Goal: Navigation & Orientation: Find specific page/section

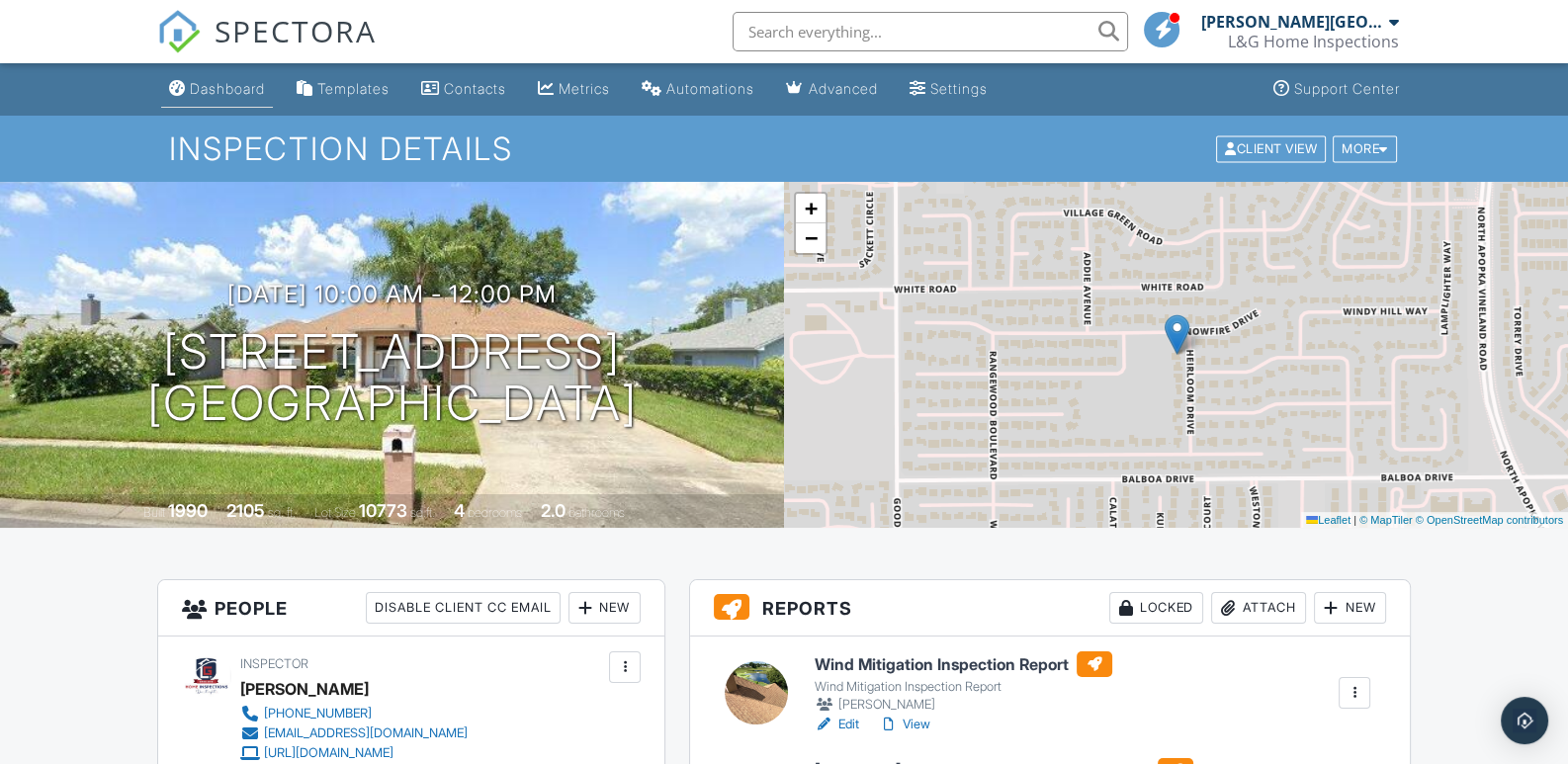
click at [222, 87] on div "Dashboard" at bounding box center [228, 88] width 76 height 17
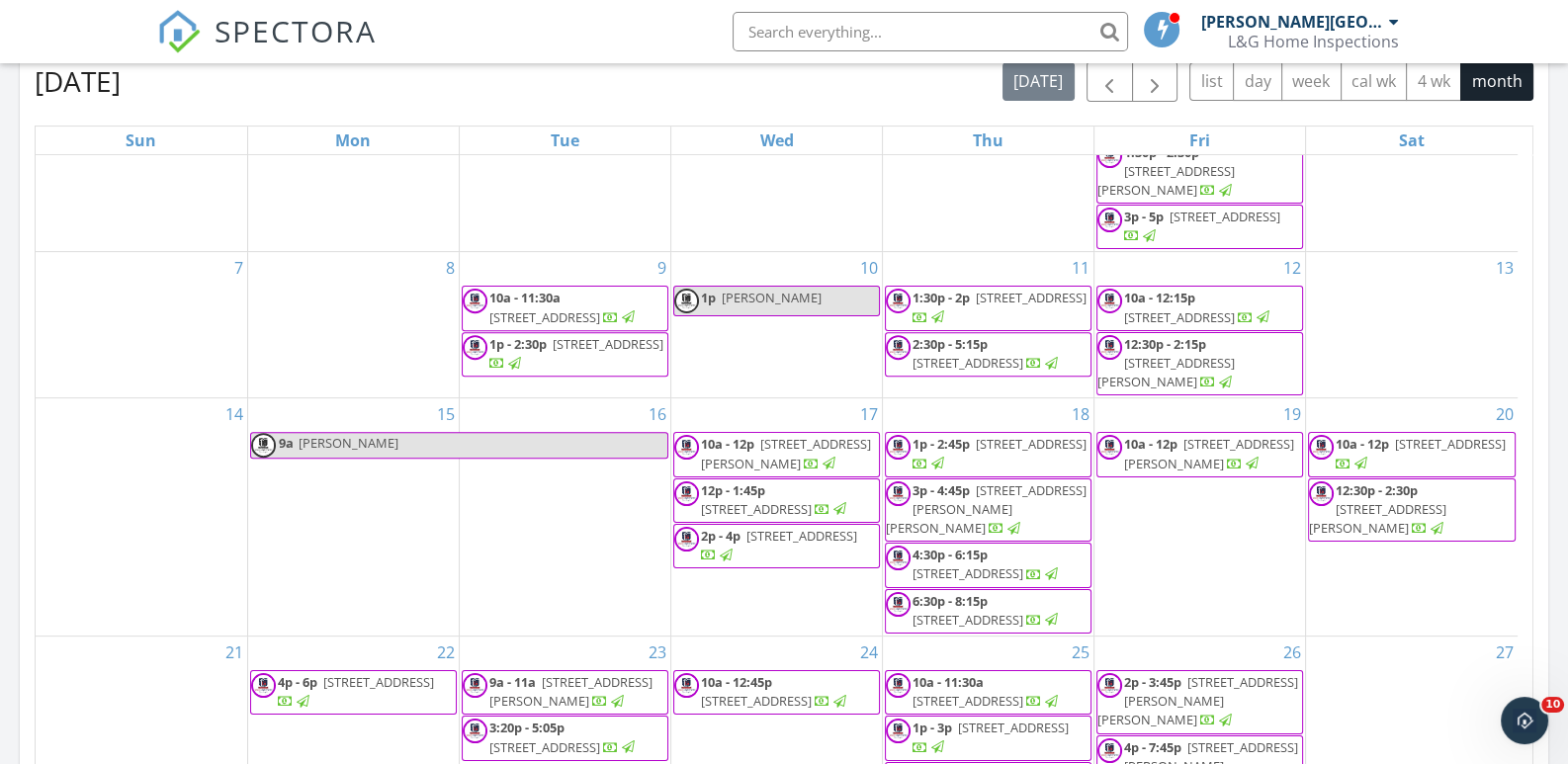
scroll to position [1279, 0]
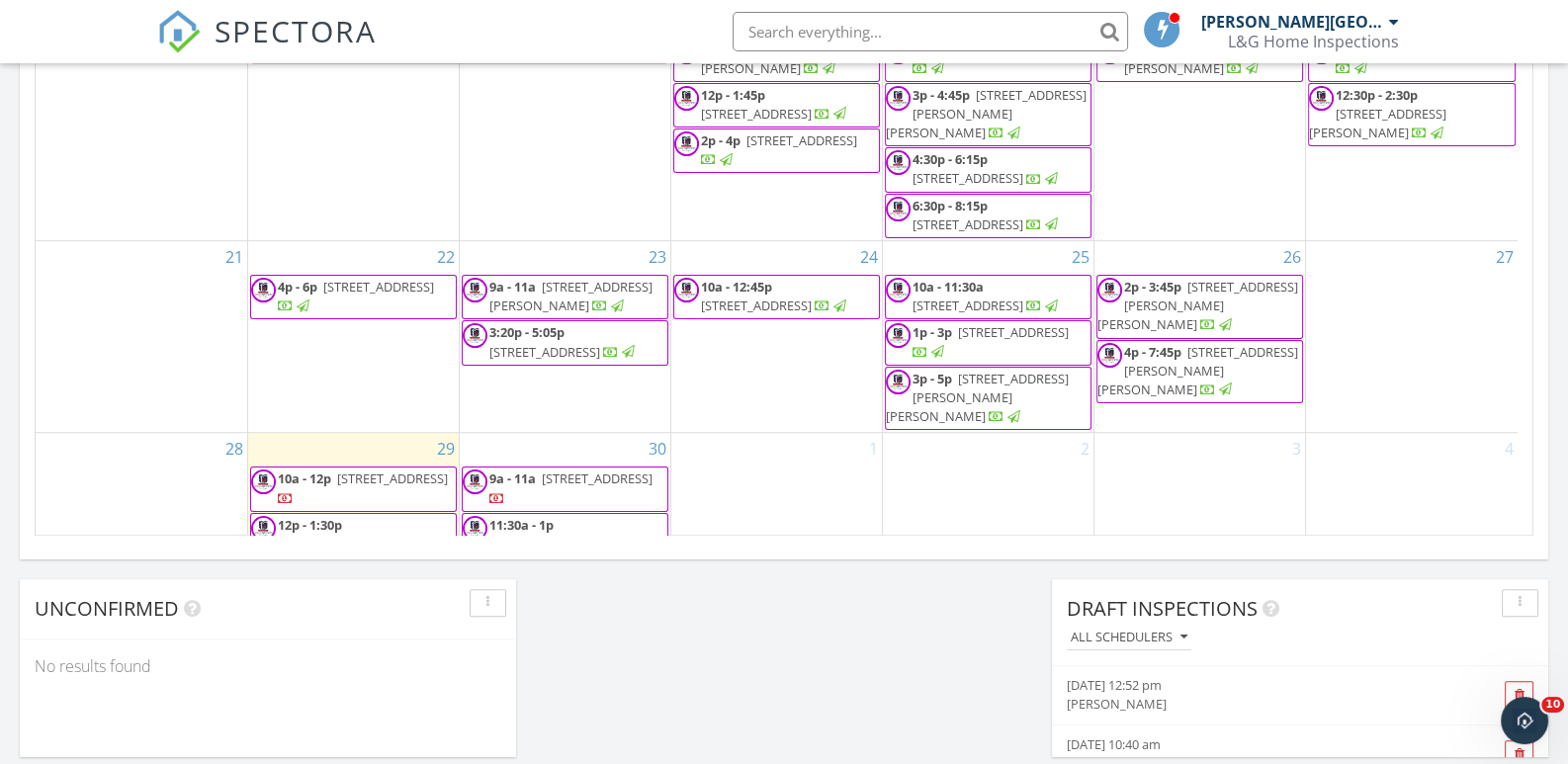
click at [293, 489] on div at bounding box center [286, 498] width 16 height 19
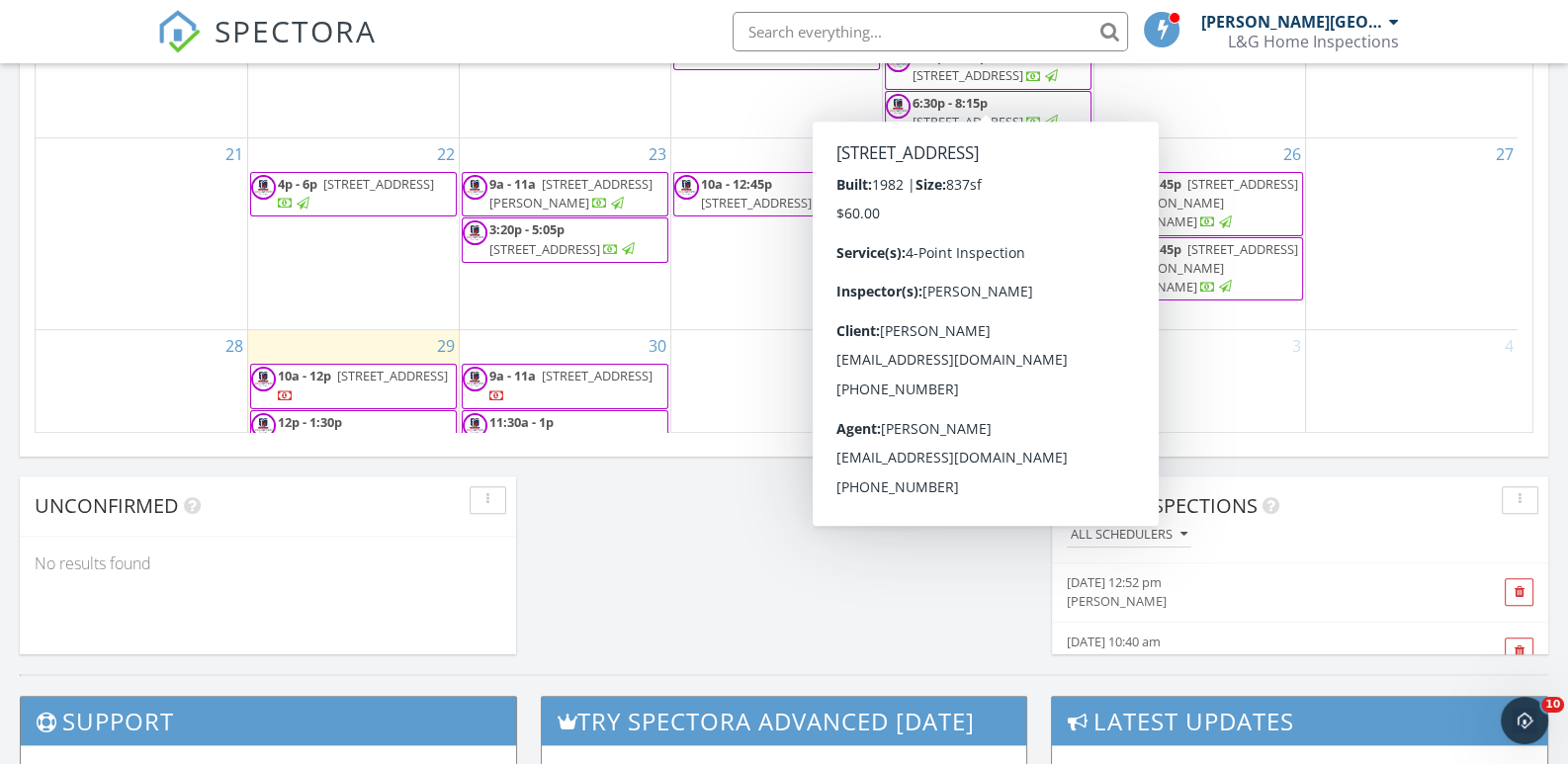
scroll to position [1378, 0]
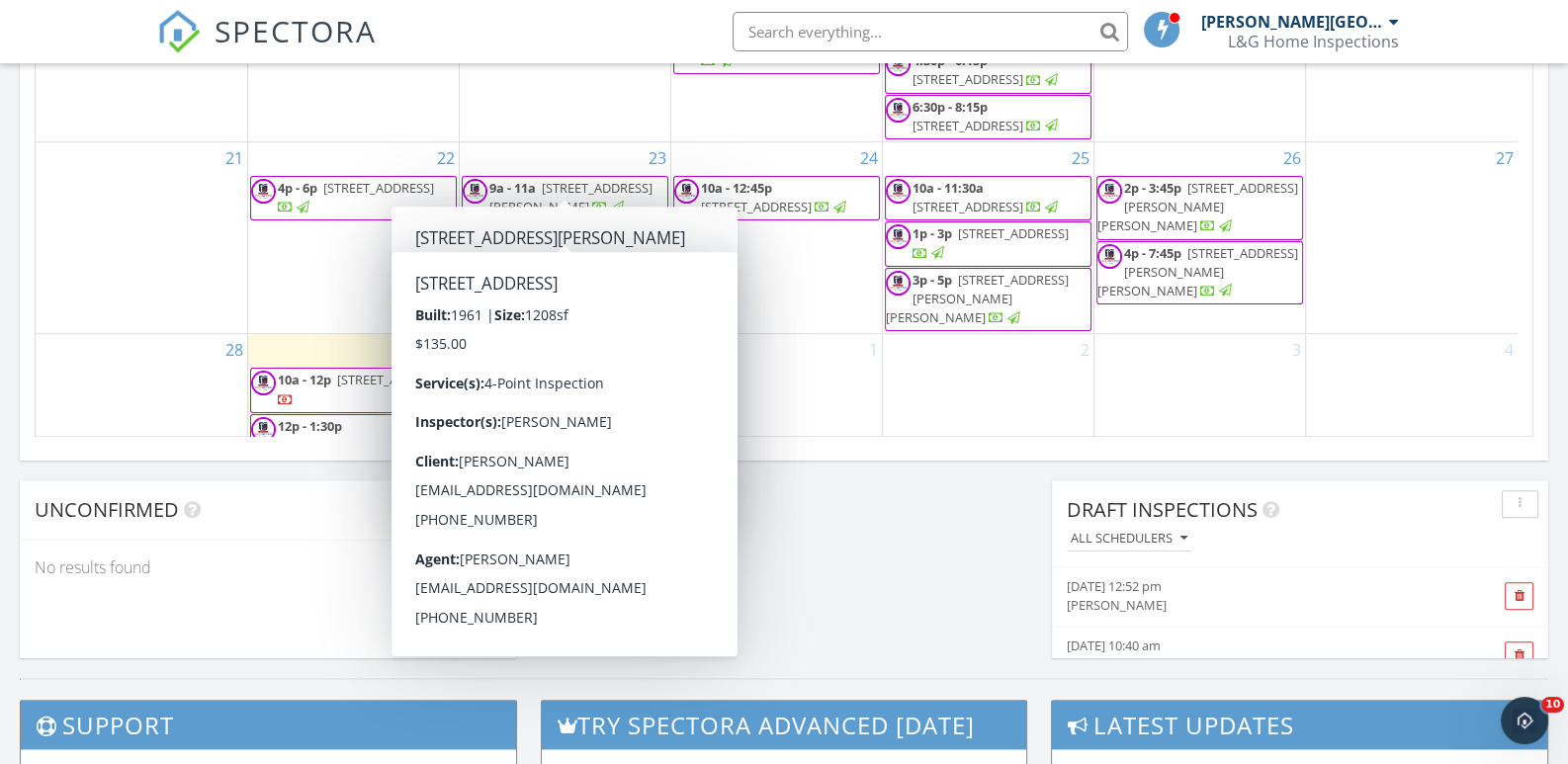
click at [188, 232] on div "21" at bounding box center [141, 237] width 212 height 191
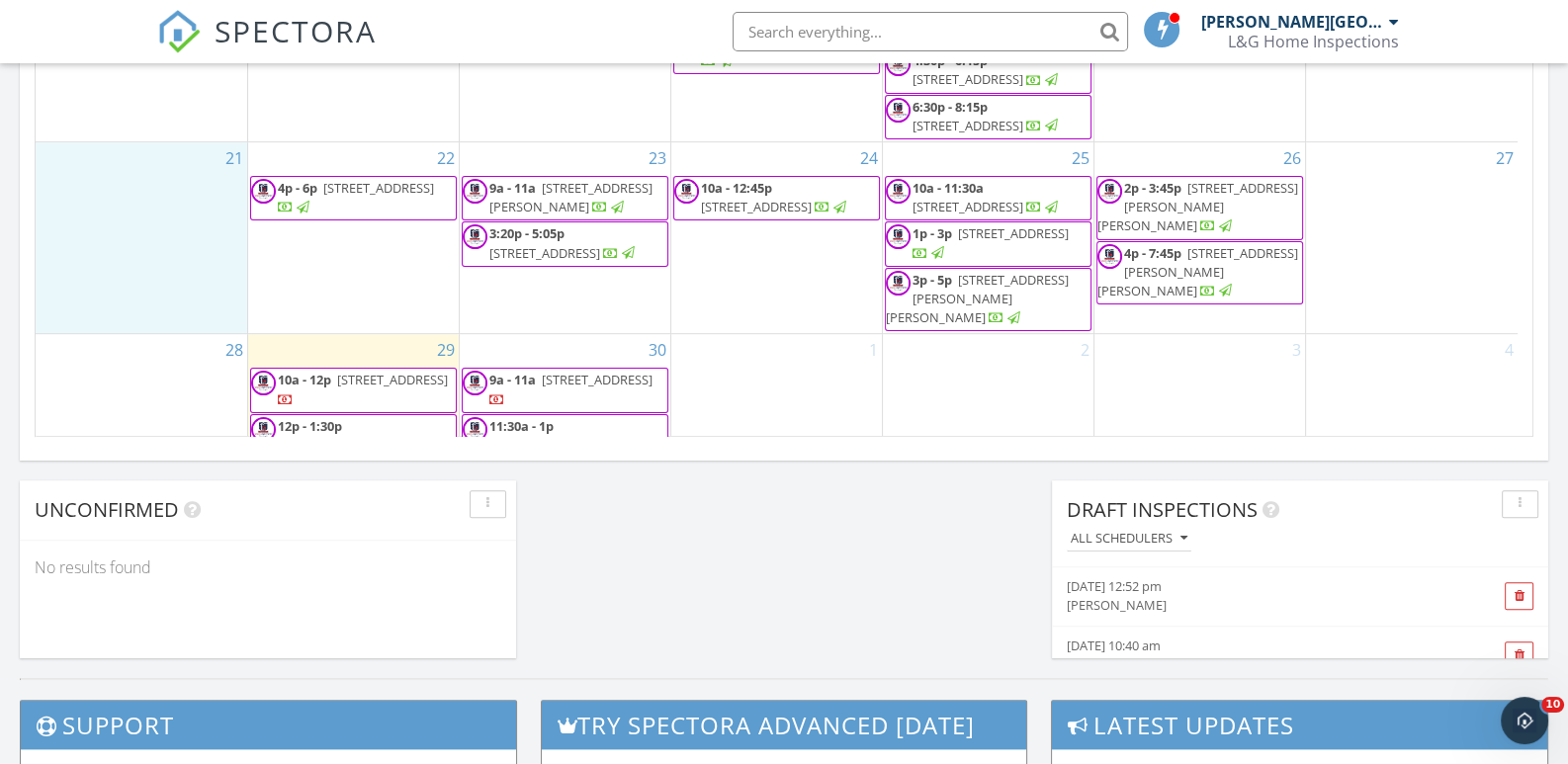
click at [791, 26] on input "text" at bounding box center [930, 32] width 395 height 40
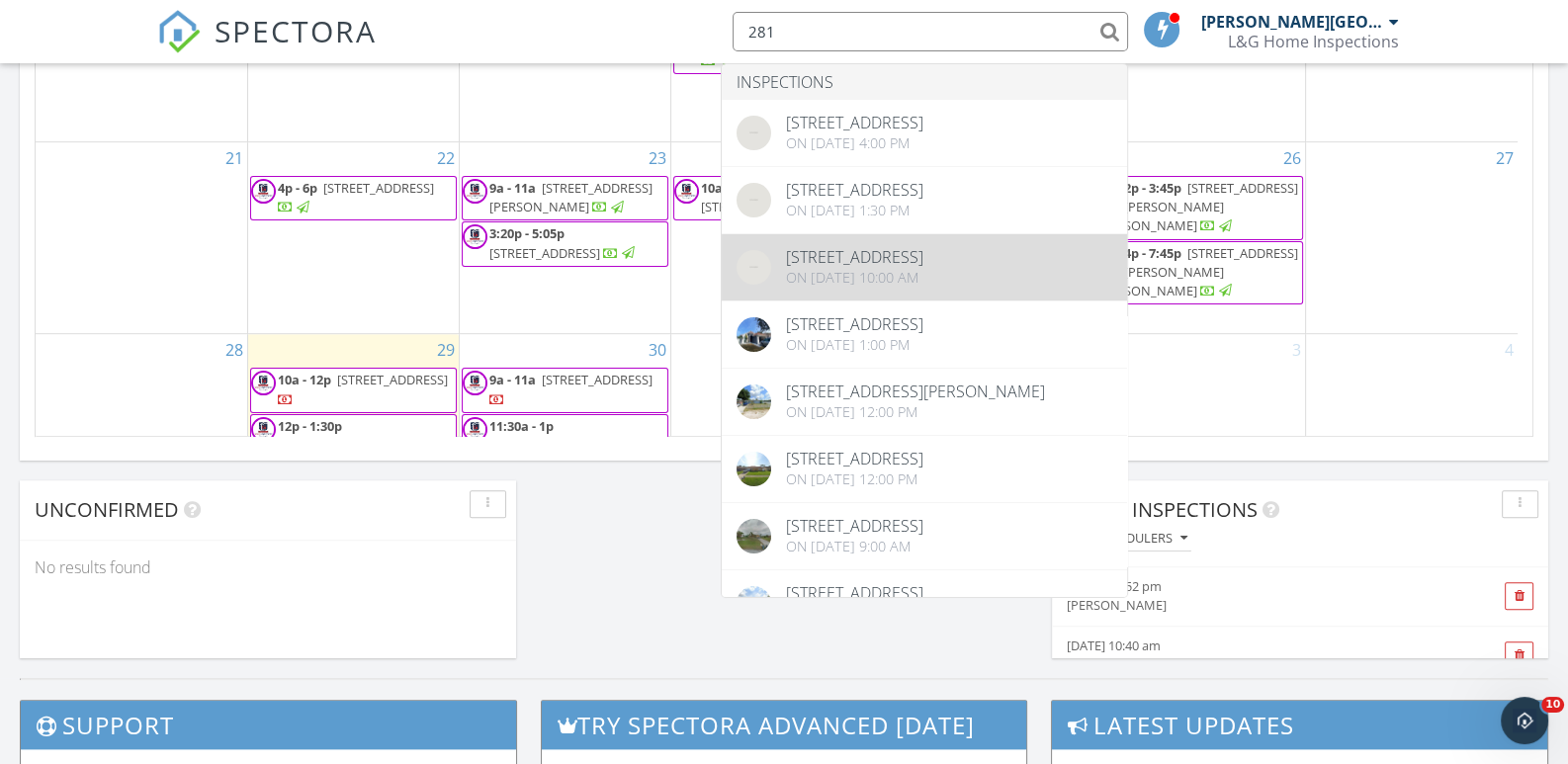
type input "281"
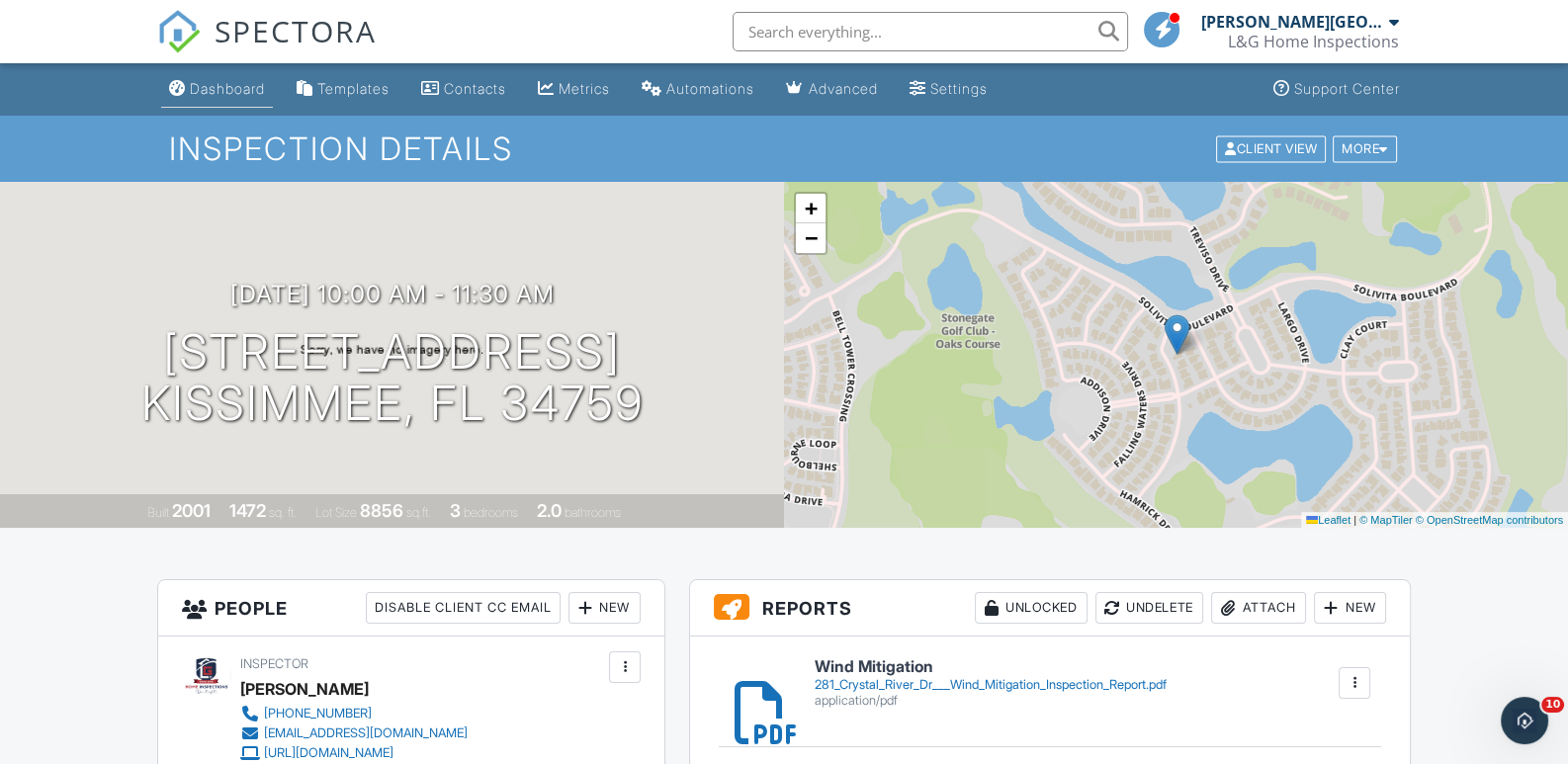
click at [232, 87] on div "Dashboard" at bounding box center [228, 88] width 76 height 17
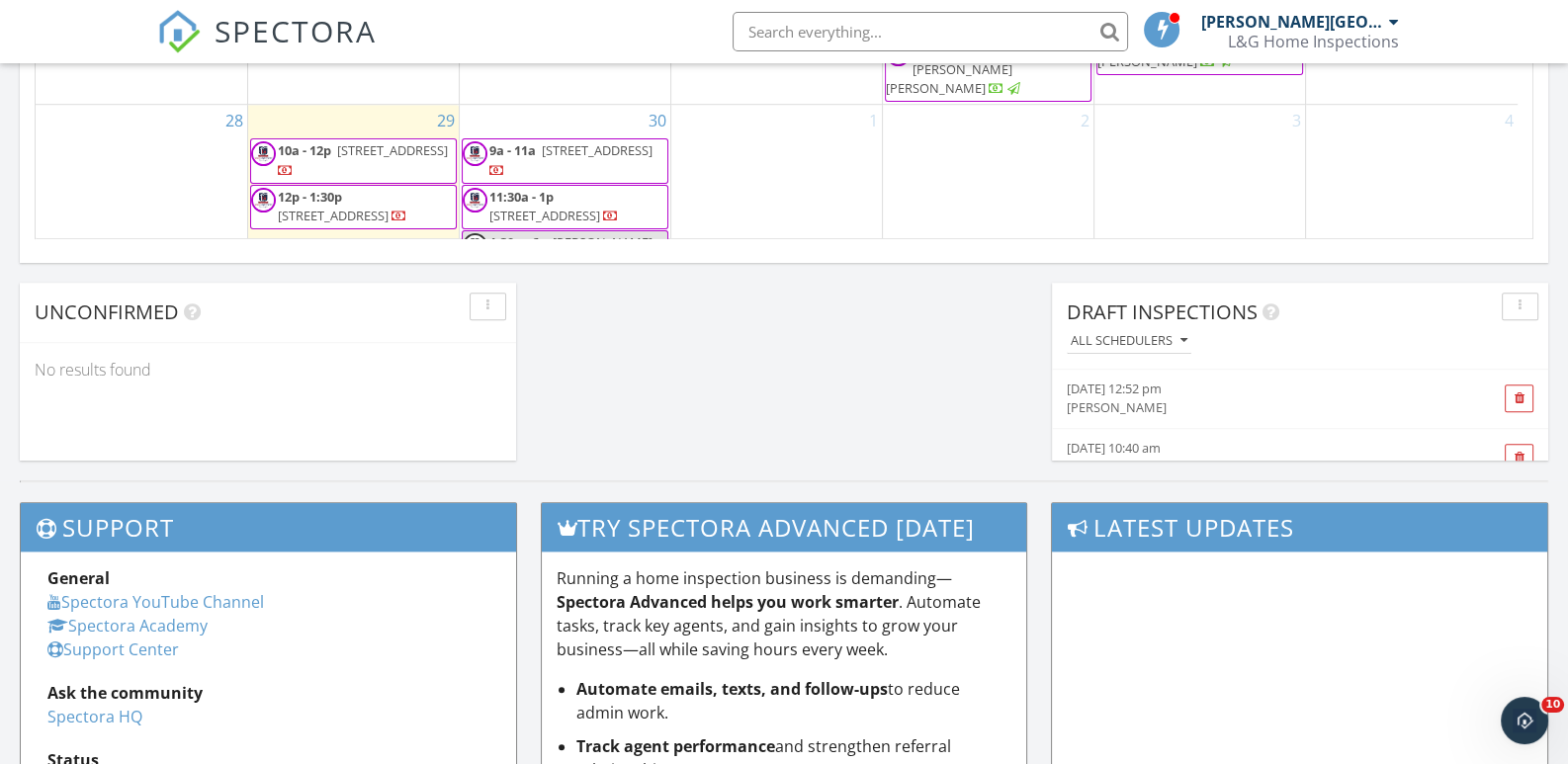
scroll to position [1384, 0]
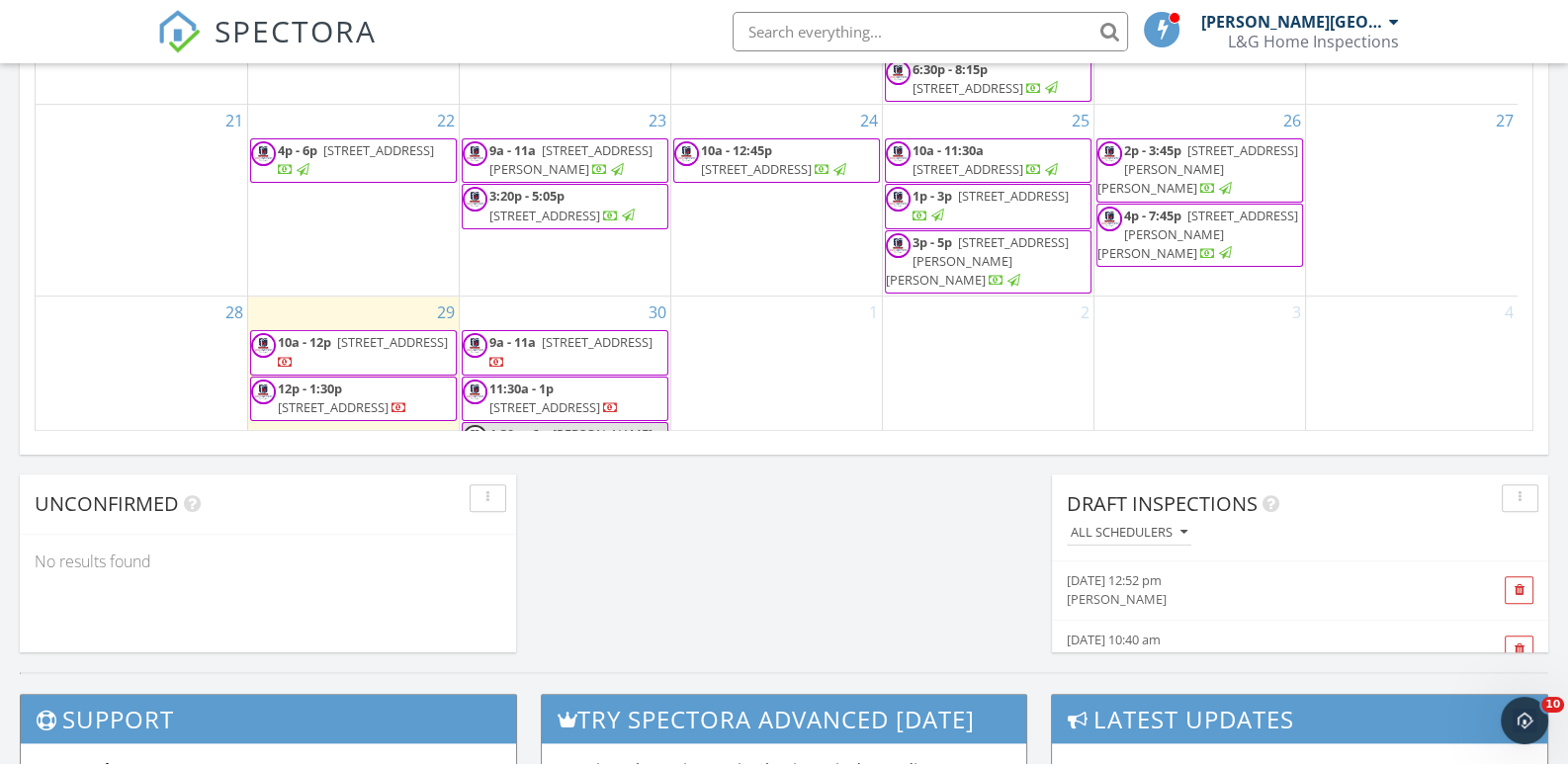
click at [776, 24] on input "text" at bounding box center [930, 32] width 395 height 40
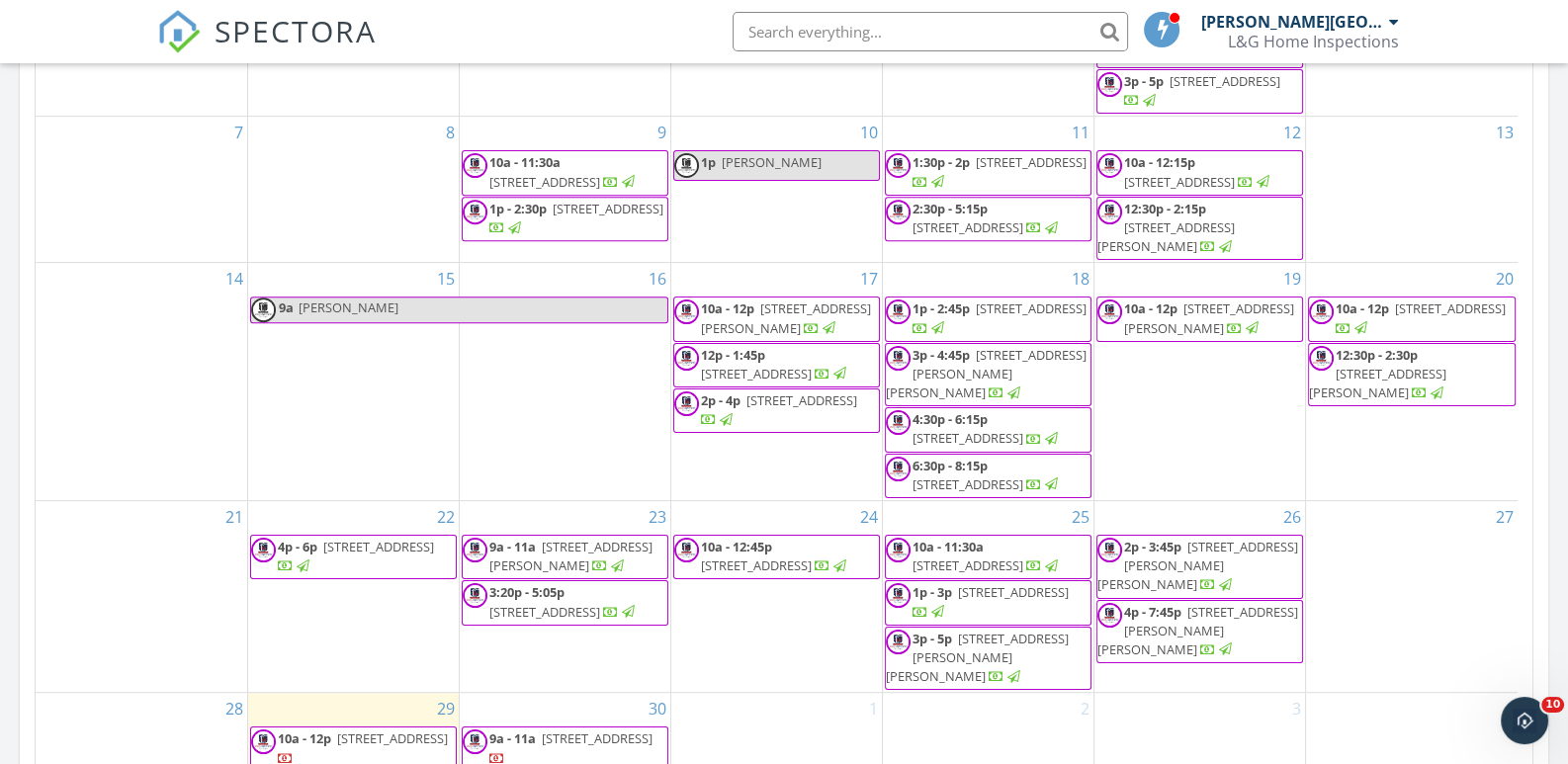
scroll to position [1186, 0]
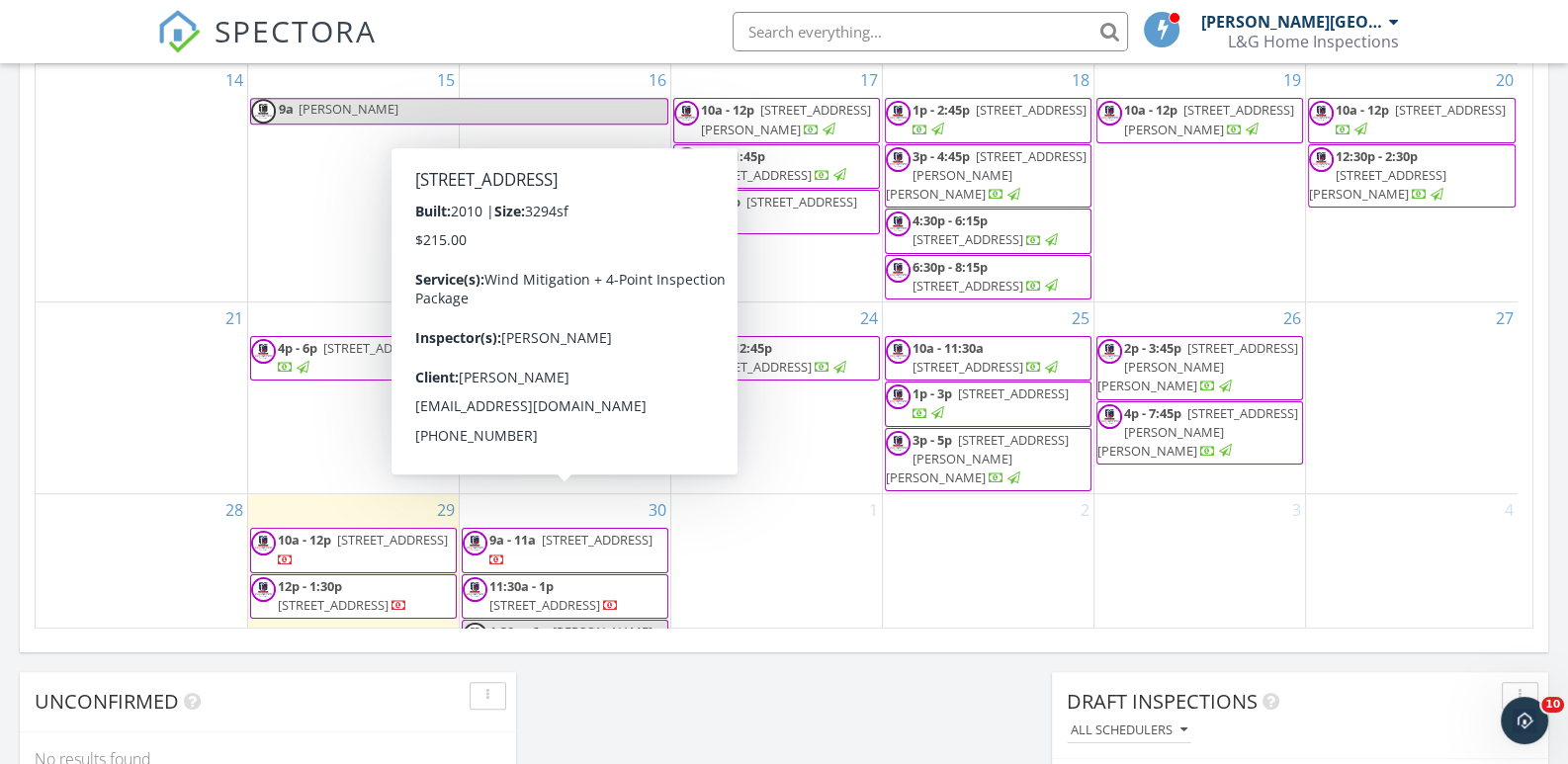
click at [556, 531] on span "7398 Gathering Ct, Kissimmee 34747" at bounding box center [596, 539] width 110 height 18
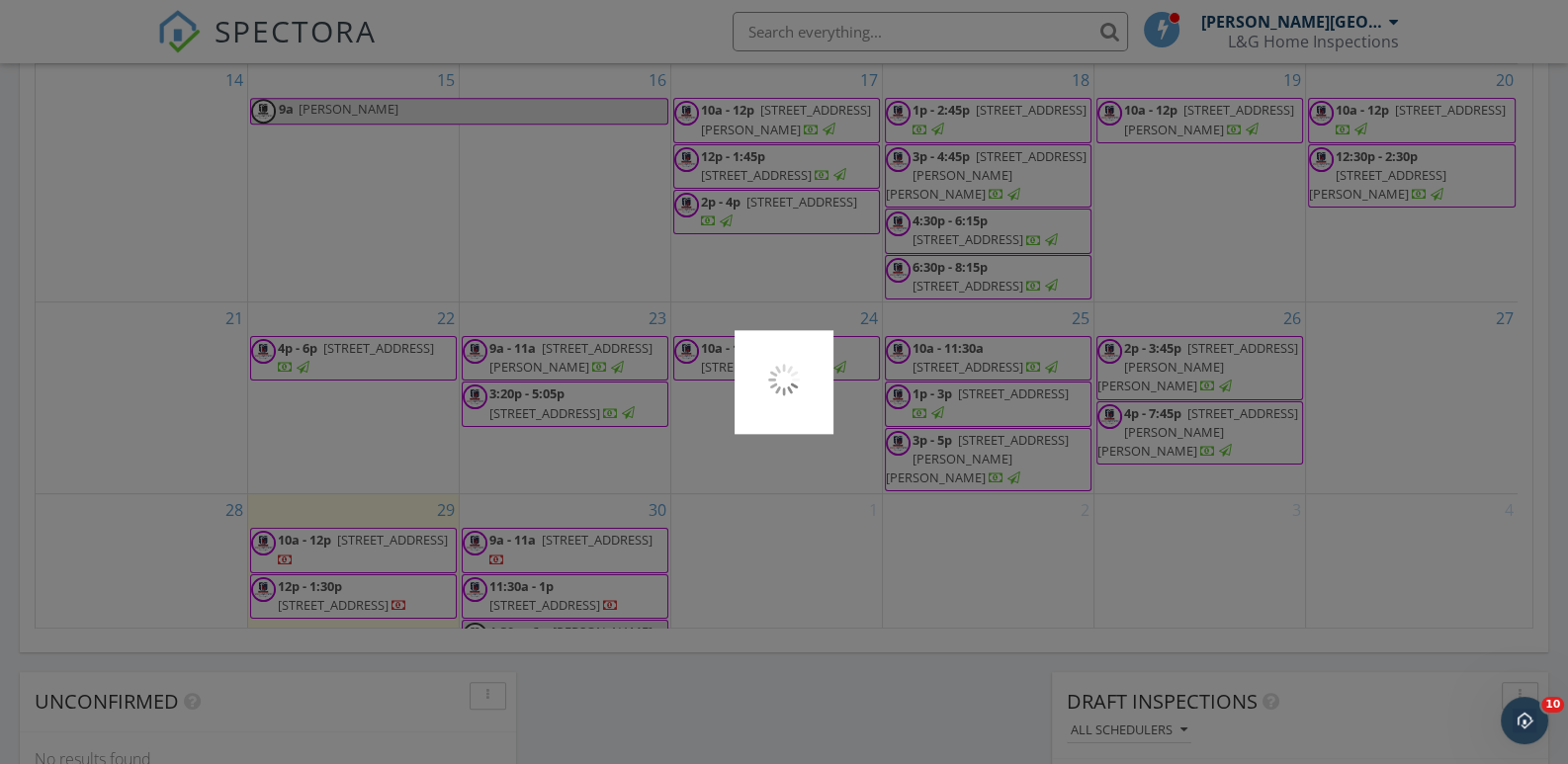
click at [556, 510] on div at bounding box center [784, 382] width 1568 height 764
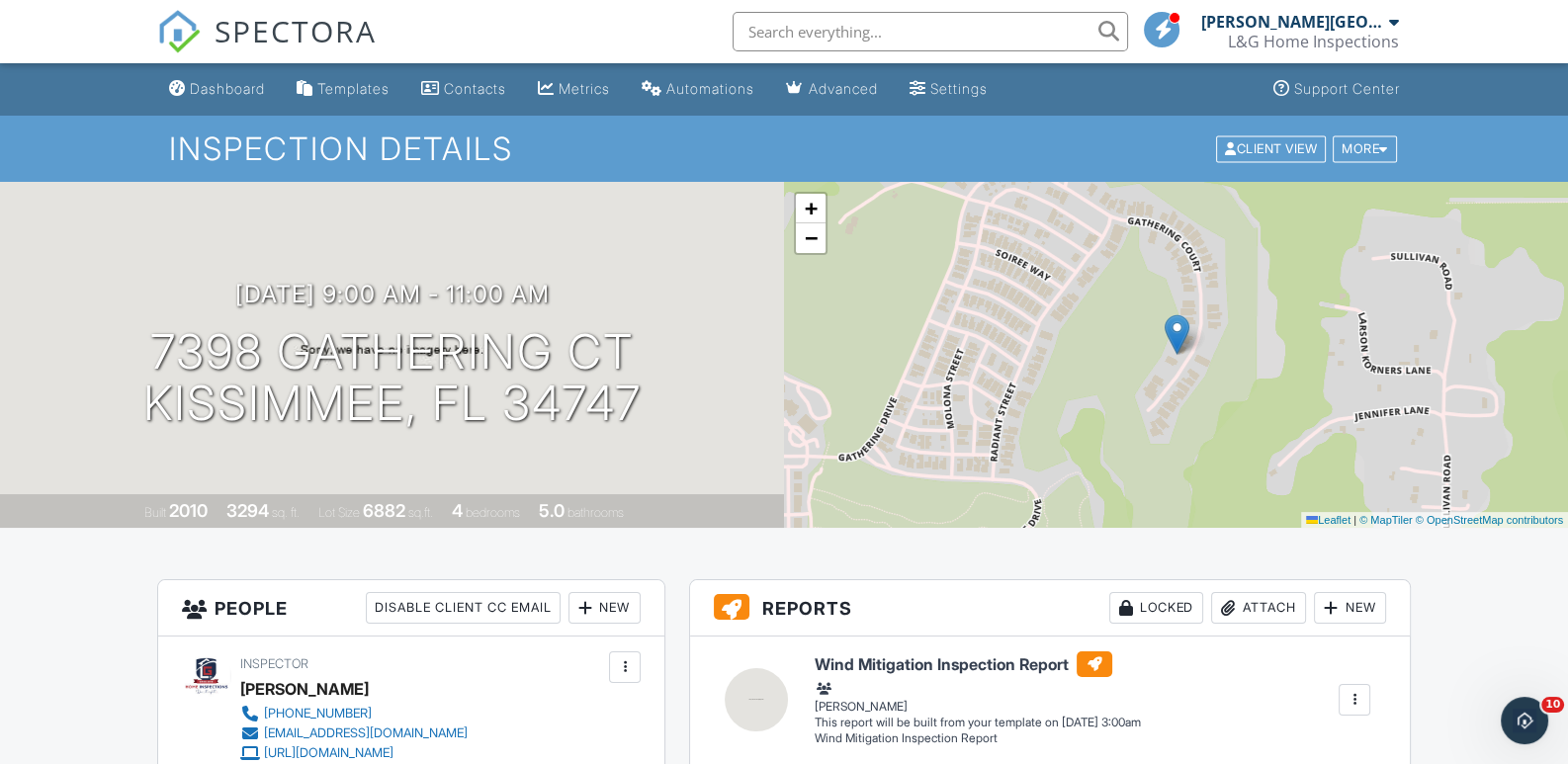
scroll to position [394, 0]
